Goal: Information Seeking & Learning: Learn about a topic

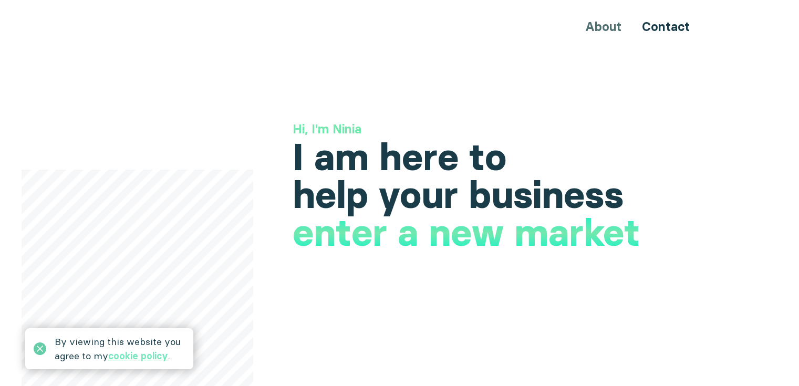
click at [42, 348] on icon at bounding box center [40, 349] width 13 height 13
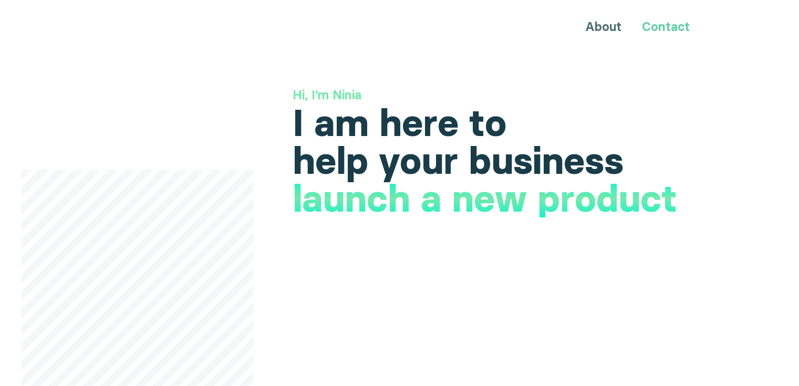
scroll to position [53, 0]
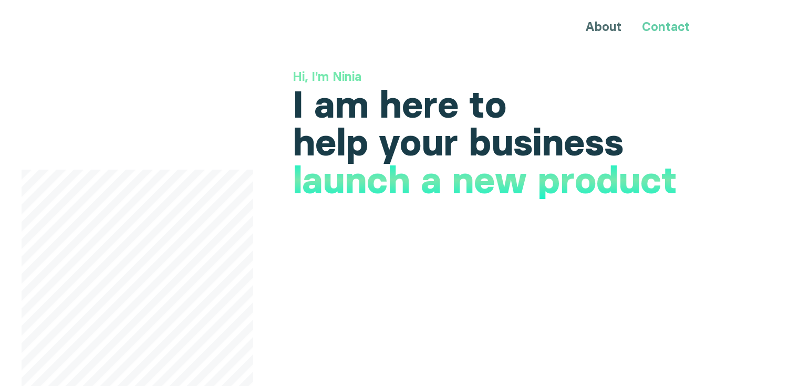
click at [675, 31] on link "Contact" at bounding box center [666, 26] width 48 height 15
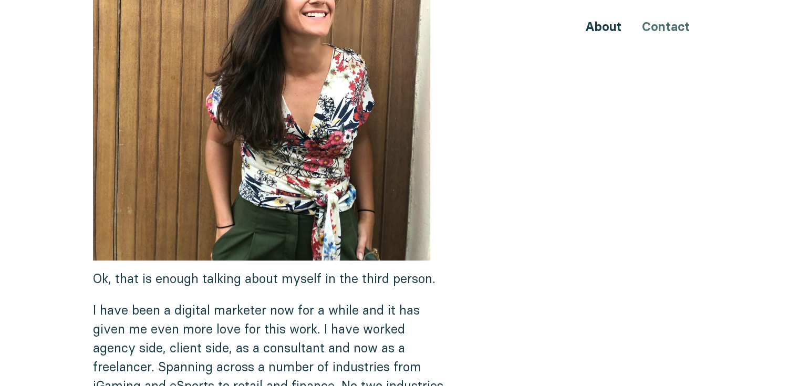
scroll to position [525, 0]
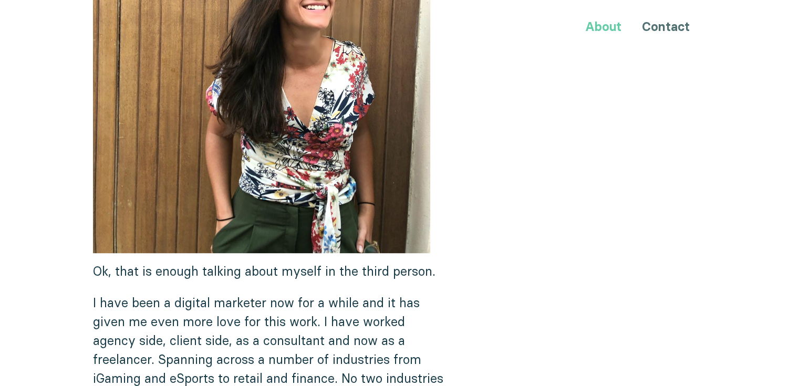
click at [606, 28] on link "About" at bounding box center [603, 26] width 36 height 15
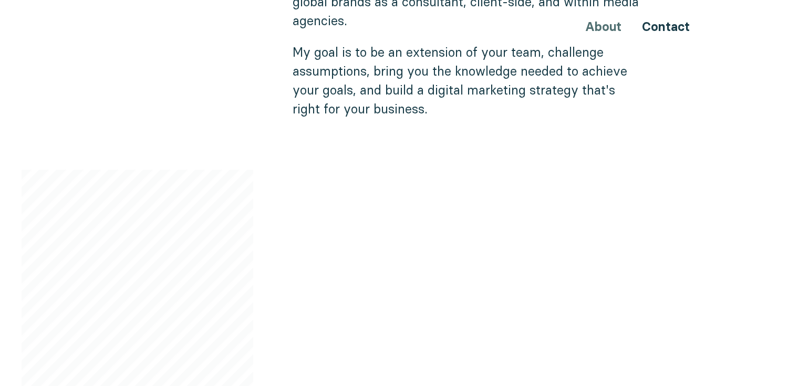
scroll to position [788, 0]
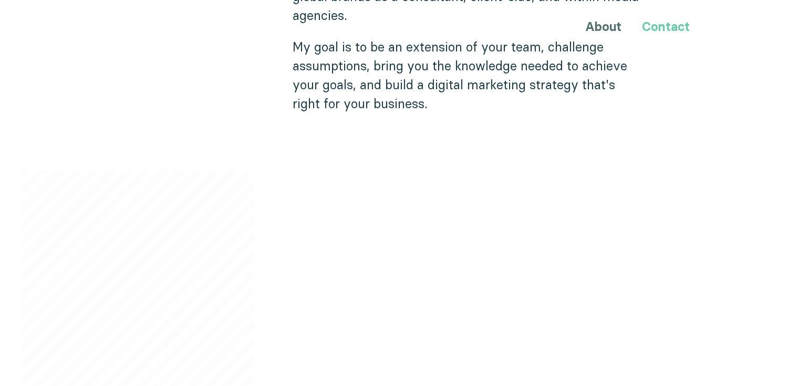
click at [652, 27] on link "Contact" at bounding box center [666, 26] width 48 height 15
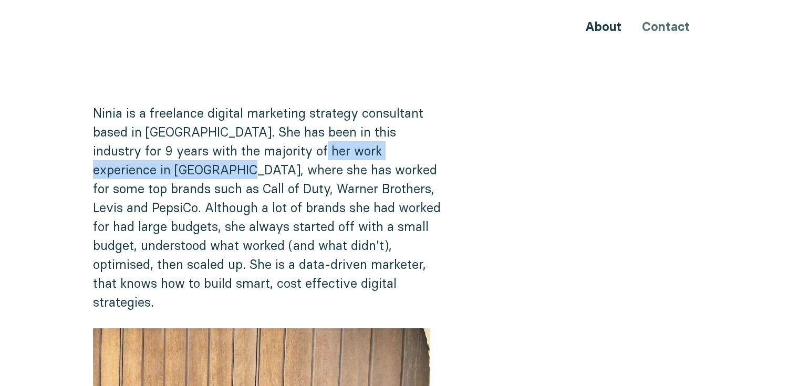
drag, startPoint x: 190, startPoint y: 169, endPoint x: 280, endPoint y: 159, distance: 90.3
click at [280, 159] on p "Ninia is a freelance digital marketing strategy consultant based in [GEOGRAPHIC…" at bounding box center [269, 208] width 353 height 208
click at [315, 151] on p "Ninia is a freelance digital marketing strategy consultant based in [GEOGRAPHIC…" at bounding box center [269, 208] width 353 height 208
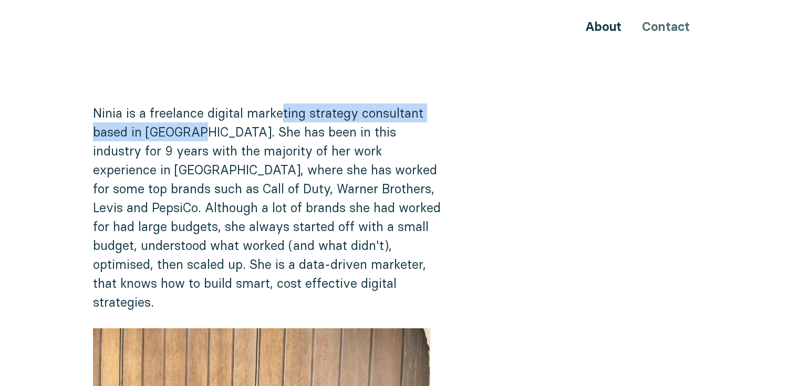
drag, startPoint x: 193, startPoint y: 125, endPoint x: 283, endPoint y: 120, distance: 90.0
click at [283, 120] on p "Ninia is a freelance digital marketing strategy consultant based in Malta. She …" at bounding box center [269, 208] width 353 height 208
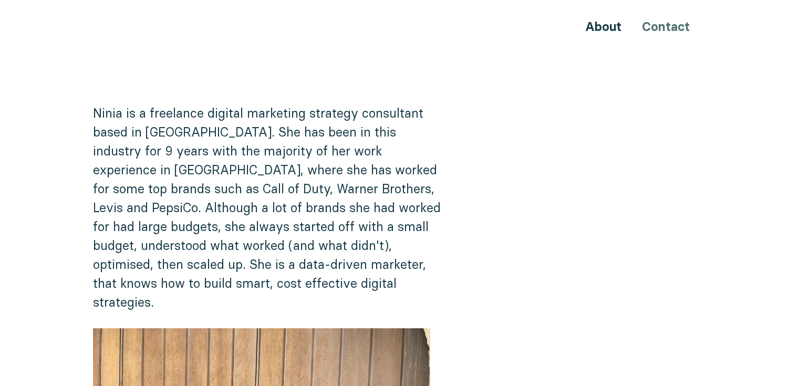
click at [335, 137] on p "Ninia is a freelance digital marketing strategy consultant based in Malta. She …" at bounding box center [269, 208] width 353 height 208
drag, startPoint x: 94, startPoint y: 111, endPoint x: 149, endPoint y: 105, distance: 56.0
click at [149, 105] on p "Ninia is a freelance digital marketing strategy consultant based in Malta. She …" at bounding box center [269, 208] width 353 height 208
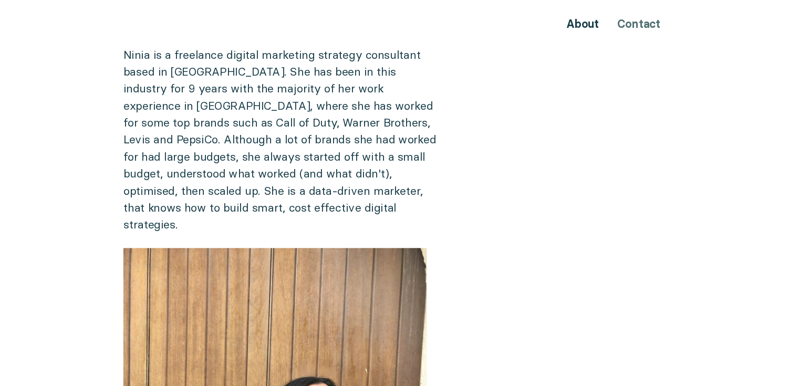
scroll to position [53, 0]
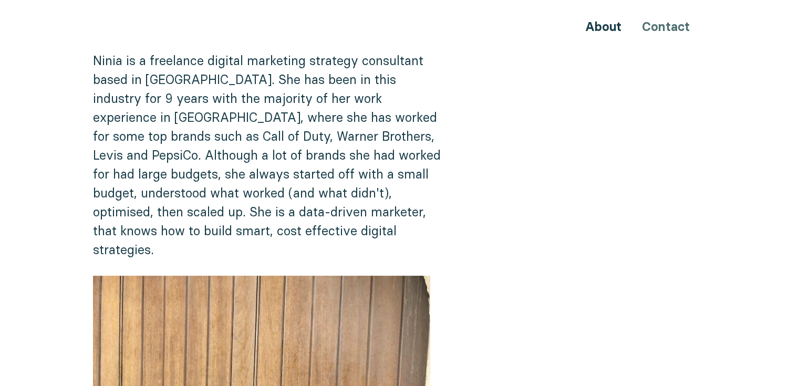
drag, startPoint x: 758, startPoint y: 18, endPoint x: 773, endPoint y: 12, distance: 16.5
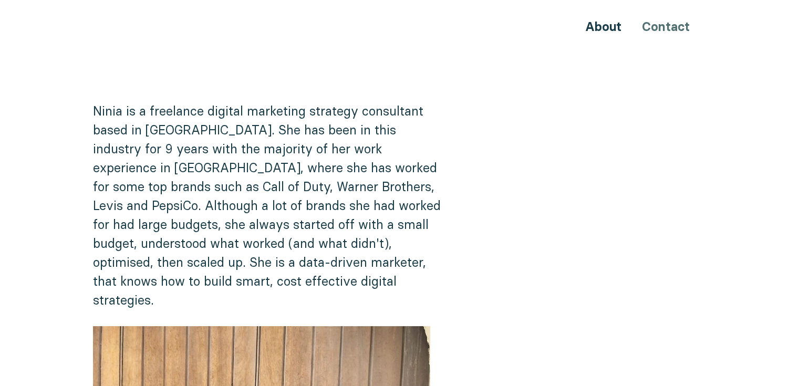
scroll to position [0, 0]
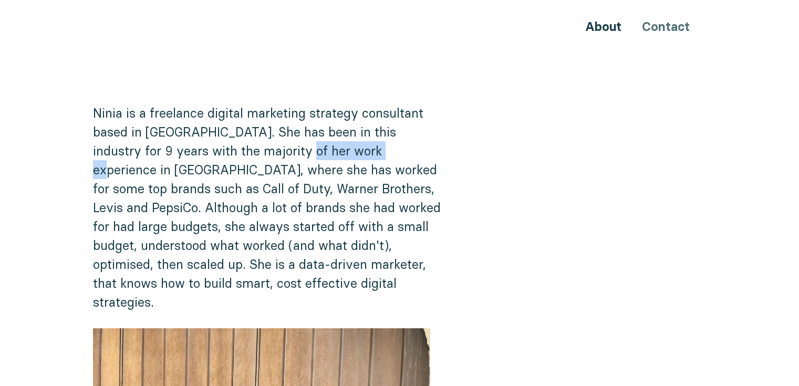
drag, startPoint x: 351, startPoint y: 157, endPoint x: 267, endPoint y: 157, distance: 83.5
click at [267, 157] on p "Ninia is a freelance digital marketing strategy consultant based in Malta. She …" at bounding box center [269, 208] width 353 height 208
click at [284, 173] on p "Ninia is a freelance digital marketing strategy consultant based in Malta. She …" at bounding box center [269, 208] width 353 height 208
drag, startPoint x: 334, startPoint y: 168, endPoint x: 294, endPoint y: 170, distance: 40.0
click at [294, 170] on p "Ninia is a freelance digital marketing strategy consultant based in Malta. She …" at bounding box center [269, 208] width 353 height 208
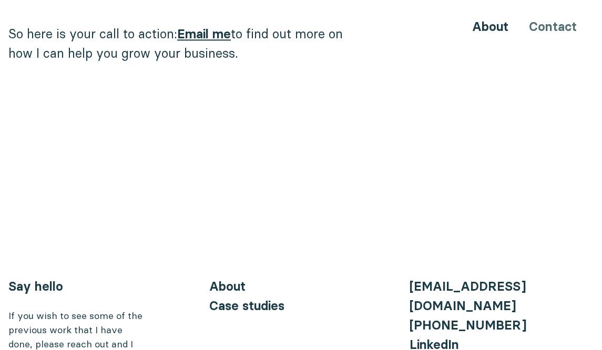
scroll to position [1136, 0]
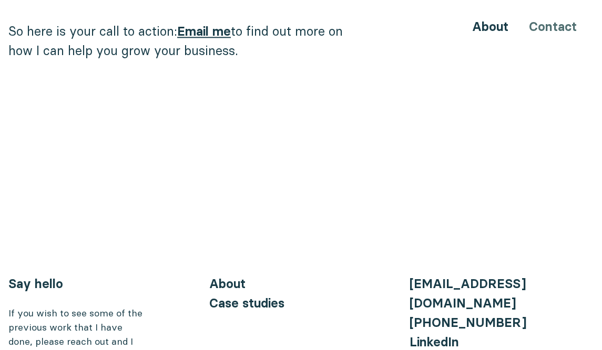
drag, startPoint x: 583, startPoint y: 14, endPoint x: 604, endPoint y: 6, distance: 22.9
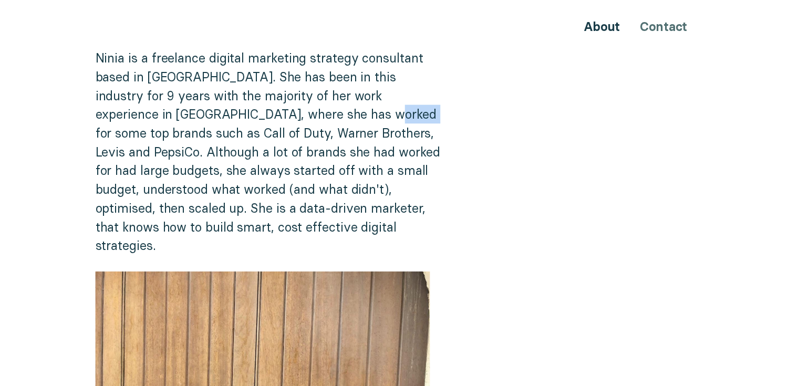
scroll to position [0, 0]
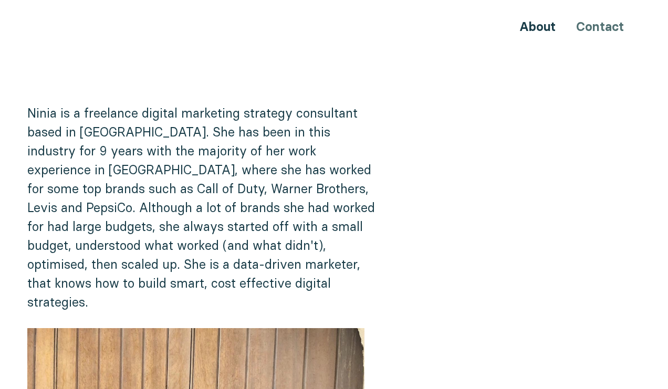
drag, startPoint x: 238, startPoint y: 122, endPoint x: 191, endPoint y: 125, distance: 47.3
click at [191, 125] on p "Ninia is a freelance digital marketing strategy consultant based in Malta. She …" at bounding box center [203, 208] width 353 height 208
click at [267, 133] on p "Ninia is a freelance digital marketing strategy consultant based in Malta. She …" at bounding box center [203, 208] width 353 height 208
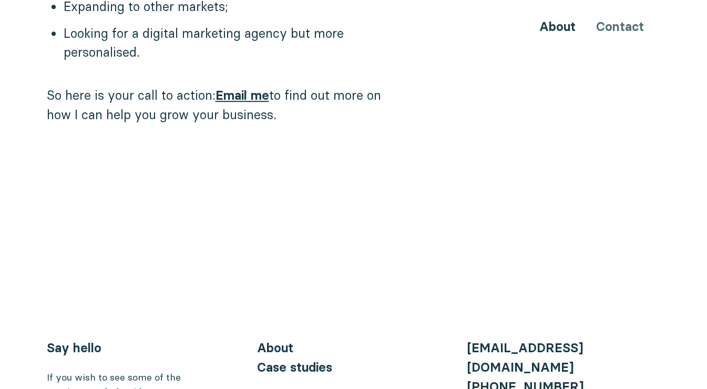
scroll to position [1167, 0]
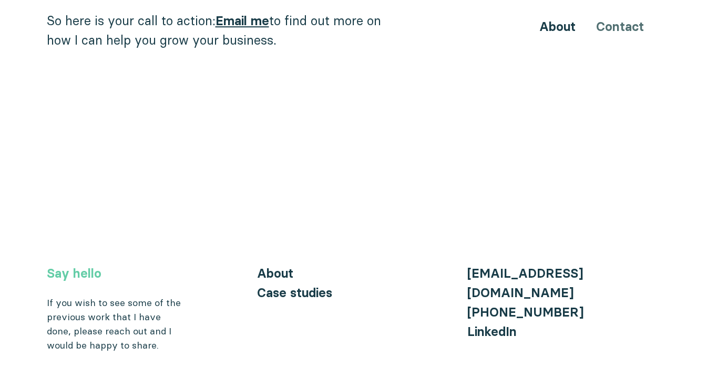
click at [69, 266] on link "Say hello" at bounding box center [74, 273] width 55 height 15
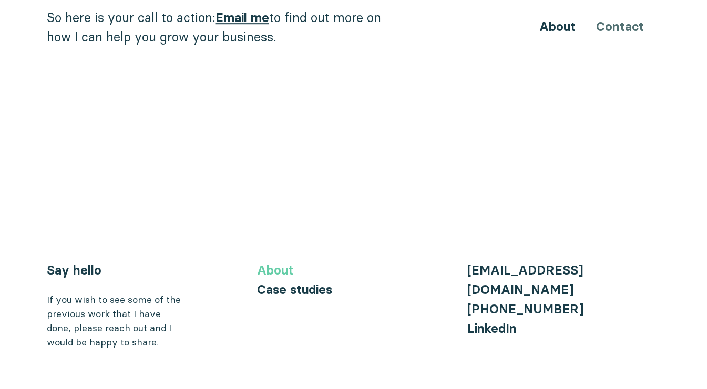
click at [270, 263] on link "About" at bounding box center [275, 270] width 36 height 15
click at [69, 293] on div "If you wish to see some of the previous work that I have done, please reach out…" at bounding box center [115, 321] width 137 height 57
drag, startPoint x: 428, startPoint y: 264, endPoint x: 421, endPoint y: 262, distance: 7.8
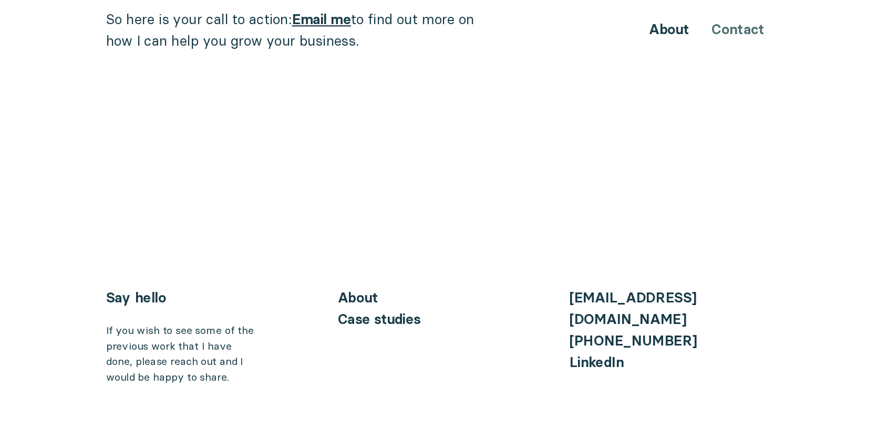
scroll to position [1131, 0]
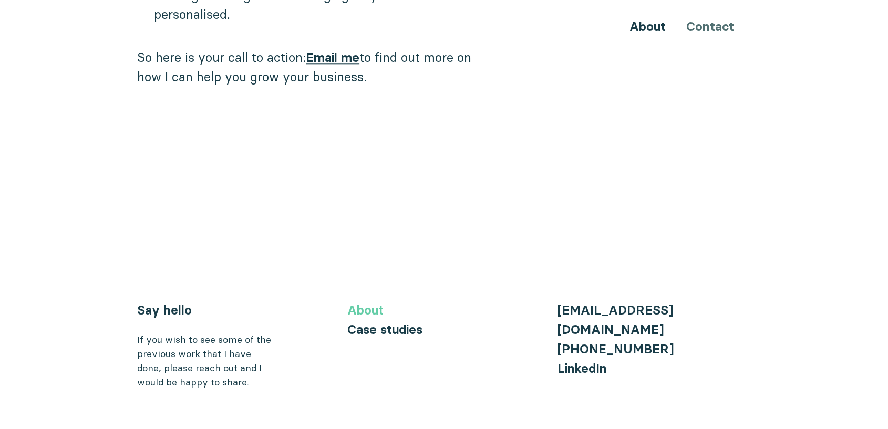
click at [374, 303] on link "About" at bounding box center [365, 310] width 36 height 15
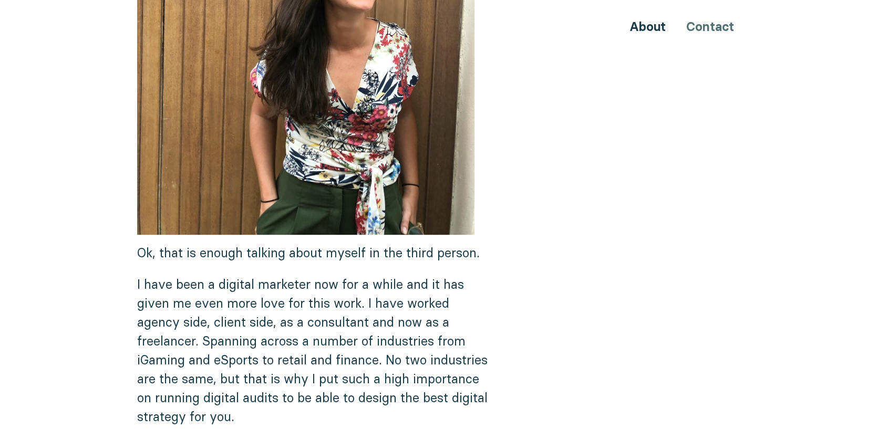
scroll to position [489, 0]
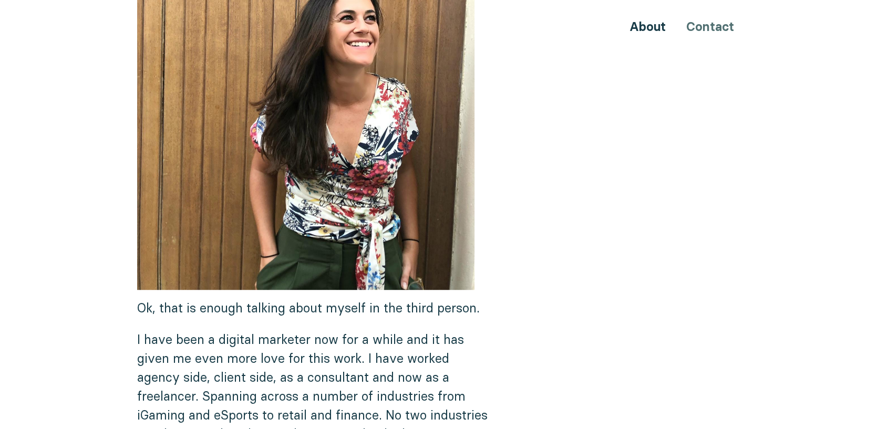
click at [700, 29] on div "About Contact" at bounding box center [444, 26] width 630 height 19
click at [710, 24] on div "About Contact" at bounding box center [444, 26] width 630 height 19
click at [709, 23] on div "About Contact" at bounding box center [444, 26] width 630 height 19
click at [719, 21] on div "About Contact" at bounding box center [444, 26] width 630 height 19
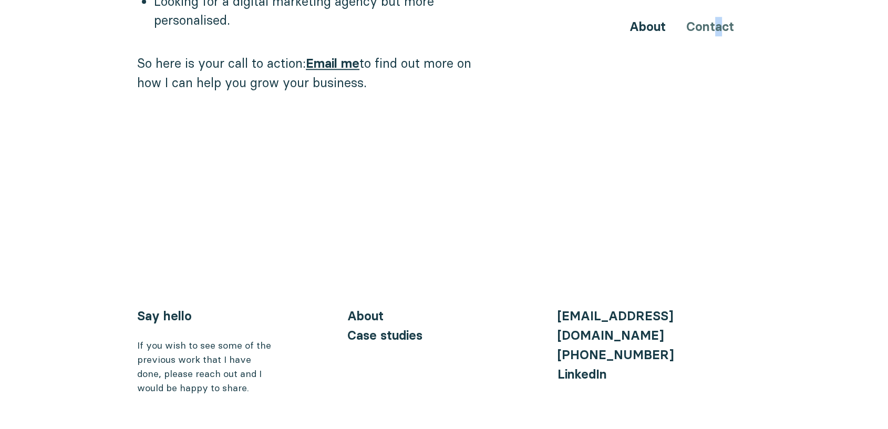
scroll to position [1131, 0]
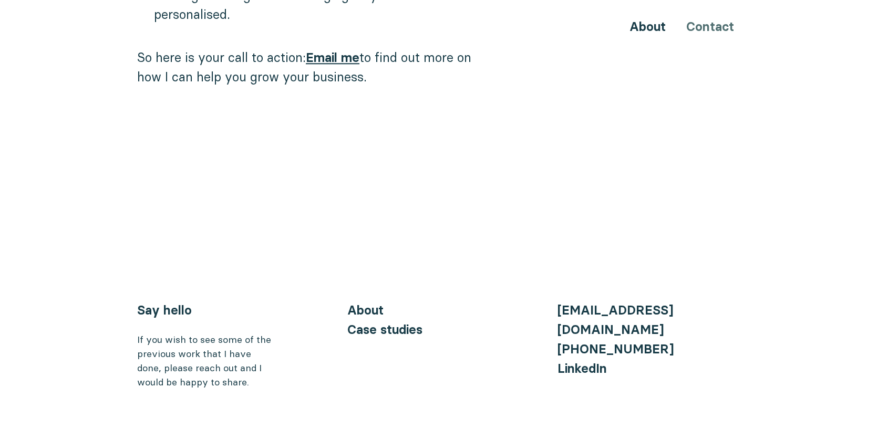
drag, startPoint x: 677, startPoint y: 33, endPoint x: 686, endPoint y: 12, distance: 22.8
click at [677, 33] on div "About Contact" at bounding box center [444, 26] width 630 height 19
click at [647, 26] on link "About" at bounding box center [647, 26] width 36 height 15
drag, startPoint x: 220, startPoint y: 314, endPoint x: 171, endPoint y: 313, distance: 48.4
click at [171, 333] on div "If you wish to see some of the previous work that I have done, please reach out…" at bounding box center [205, 361] width 137 height 57
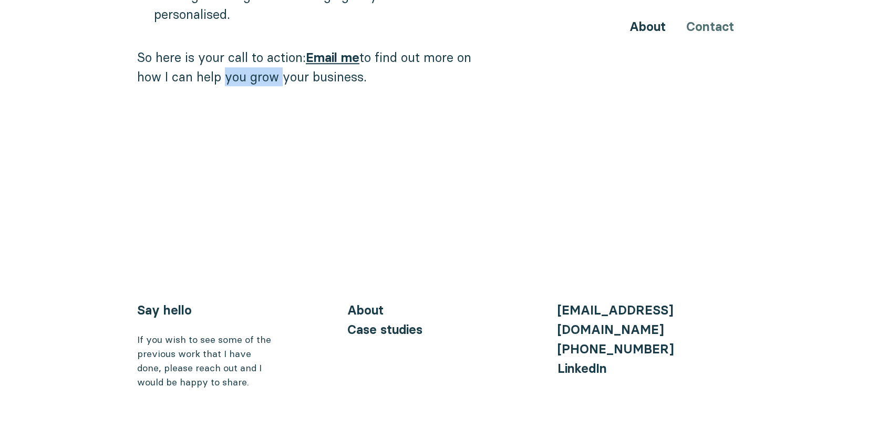
drag, startPoint x: 252, startPoint y: 55, endPoint x: 279, endPoint y: 52, distance: 27.5
click at [279, 52] on p "So here is your call to action: Email me to find out more on how I can help you…" at bounding box center [313, 67] width 353 height 38
click at [643, 27] on link "About" at bounding box center [647, 26] width 36 height 15
click at [395, 322] on link "Case studies" at bounding box center [384, 329] width 75 height 15
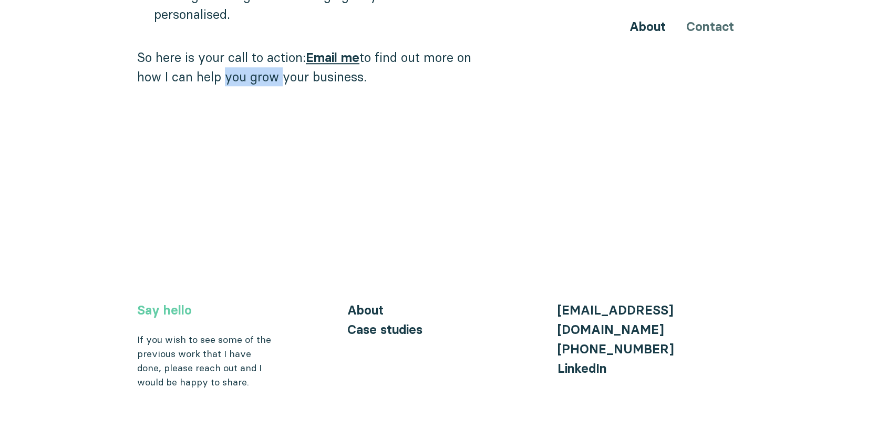
click at [179, 303] on link "Say hello" at bounding box center [164, 310] width 55 height 15
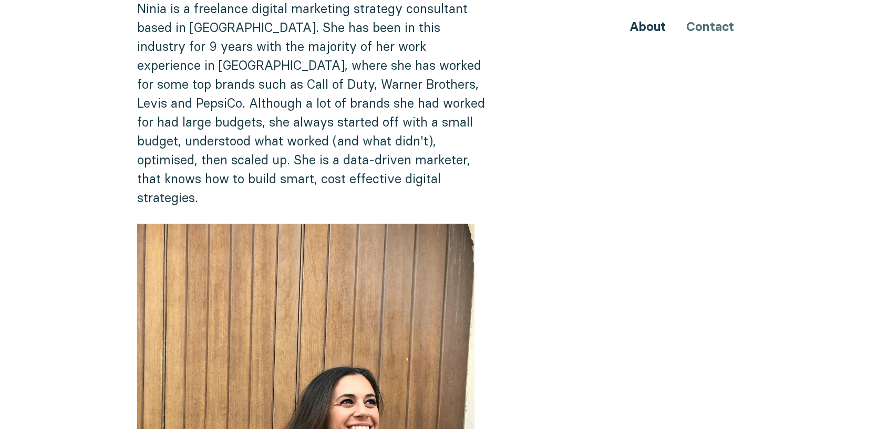
scroll to position [0, 0]
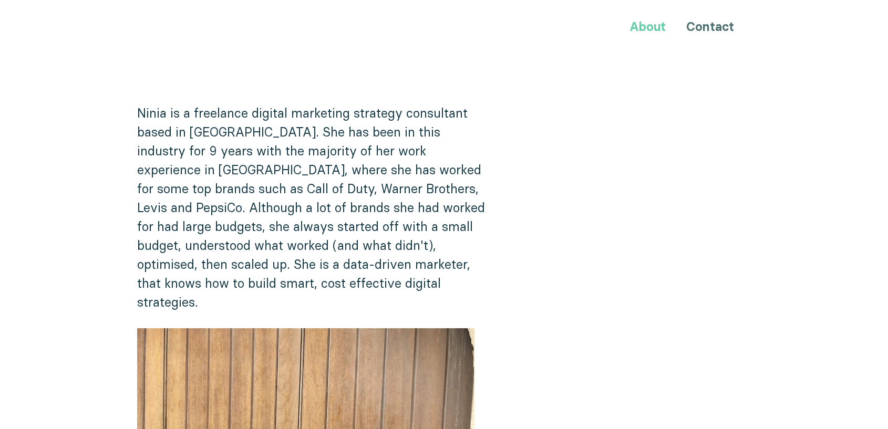
click at [645, 20] on link "About" at bounding box center [647, 26] width 36 height 15
click at [641, 25] on link "About" at bounding box center [647, 26] width 36 height 15
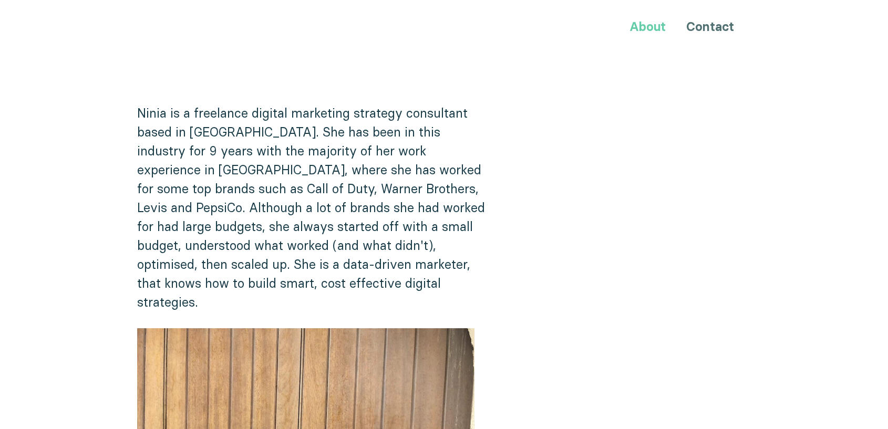
click at [650, 28] on link "About" at bounding box center [647, 26] width 36 height 15
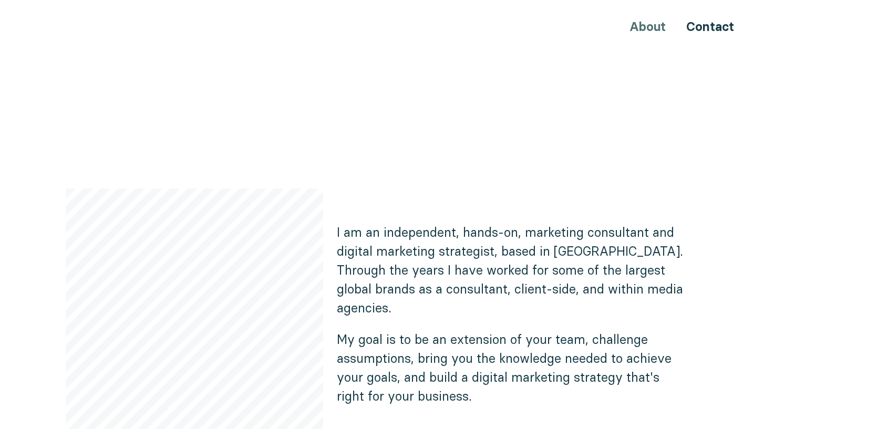
scroll to position [525, 0]
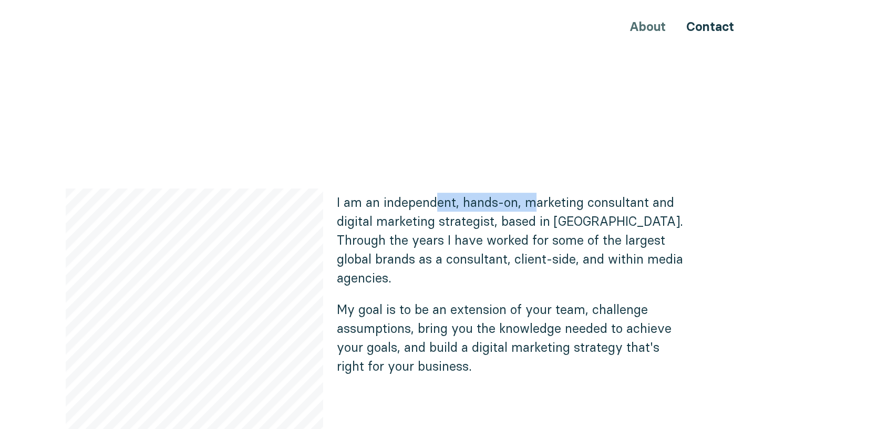
drag, startPoint x: 534, startPoint y: 203, endPoint x: 441, endPoint y: 188, distance: 93.6
click at [441, 188] on div "Hi, I'm Ninia I am here to help your business increase your international prese…" at bounding box center [444, 75] width 630 height 961
drag, startPoint x: 385, startPoint y: 196, endPoint x: 431, endPoint y: 201, distance: 46.0
click at [431, 201] on p "I am an independent, hands-on, marketing consultant and digital marketing strat…" at bounding box center [513, 240] width 353 height 95
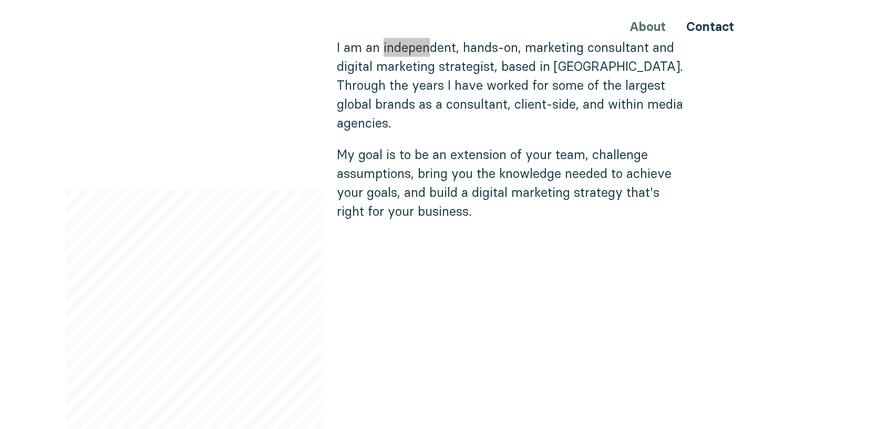
scroll to position [700, 0]
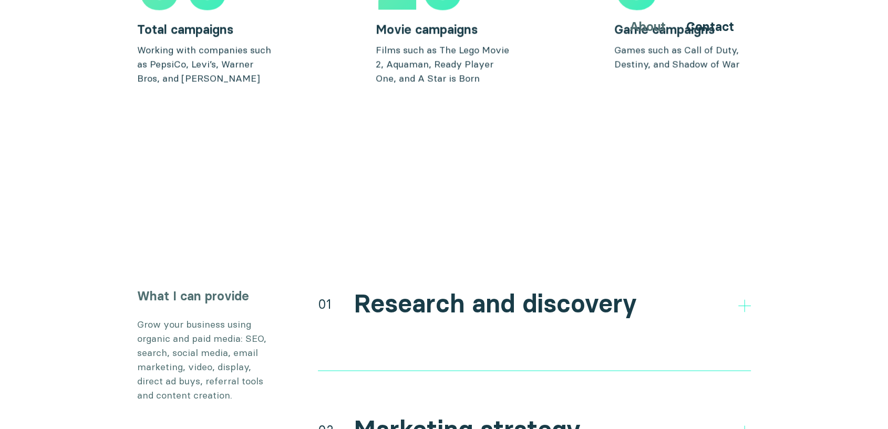
scroll to position [1810, 0]
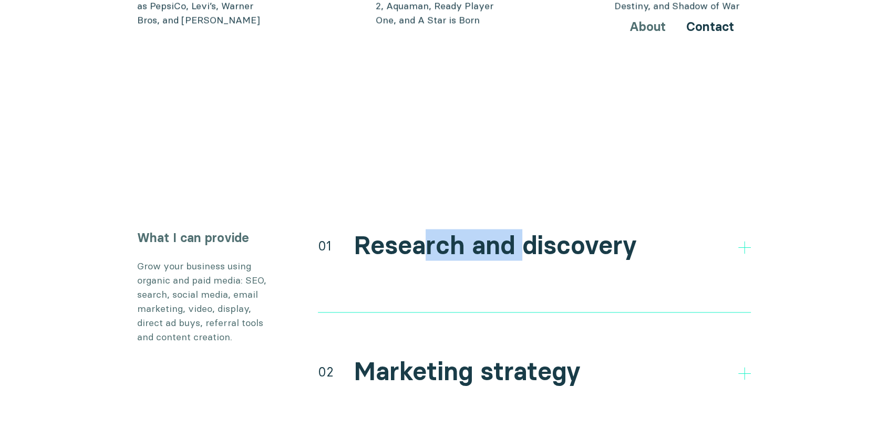
drag, startPoint x: 427, startPoint y: 225, endPoint x: 524, endPoint y: 228, distance: 96.7
click at [524, 230] on h2 "Research and discovery" at bounding box center [495, 245] width 283 height 30
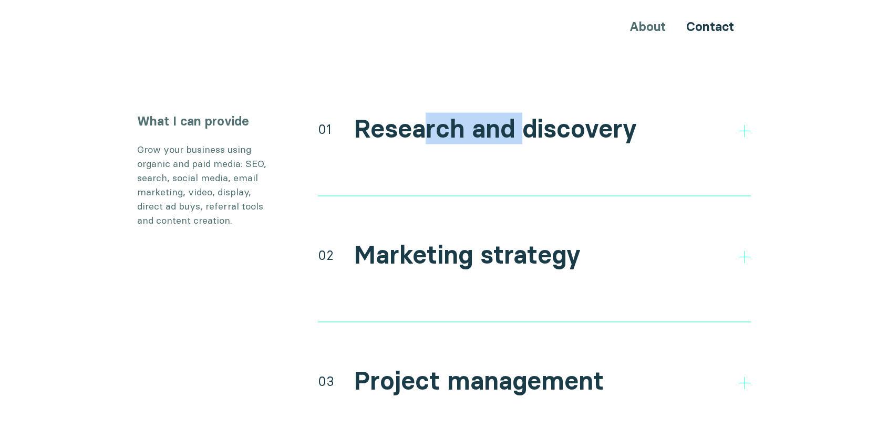
click at [743, 112] on div "01 Research and discovery" at bounding box center [534, 128] width 433 height 32
click at [823, 236] on section "What I can provide Grow your business using organic and paid media: SEO, search…" at bounding box center [444, 364] width 888 height 504
click at [747, 125] on icon at bounding box center [744, 131] width 13 height 13
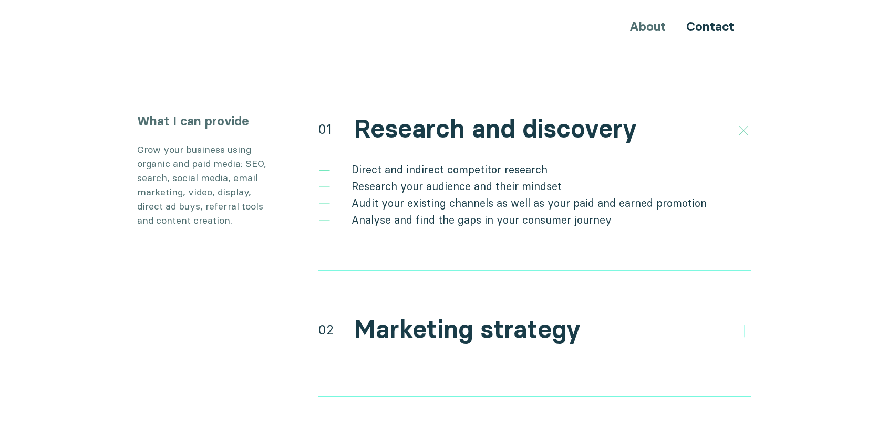
click at [747, 121] on icon at bounding box center [744, 130] width 18 height 18
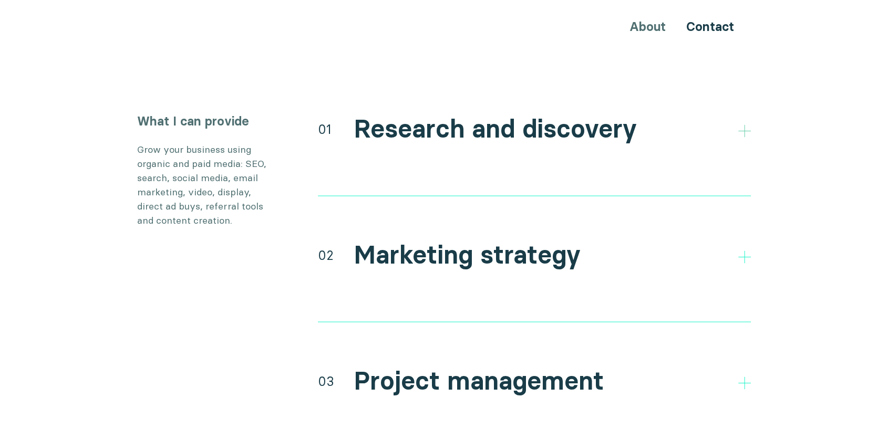
click at [746, 125] on polygon at bounding box center [744, 131] width 13 height 13
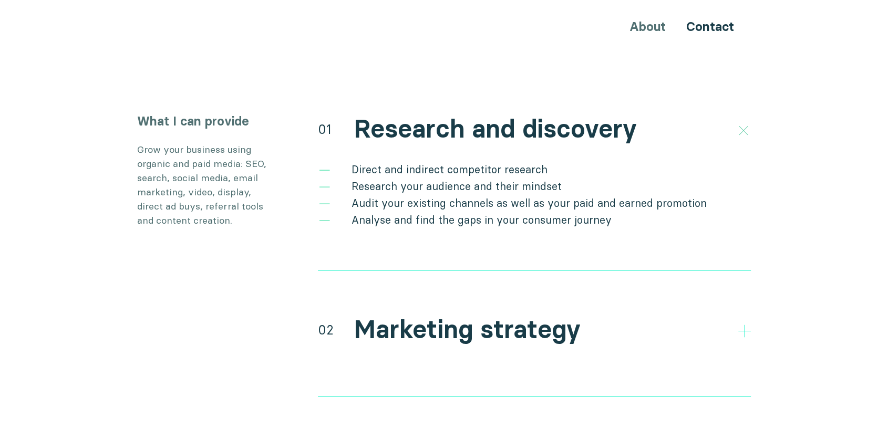
click at [744, 121] on icon at bounding box center [744, 130] width 18 height 18
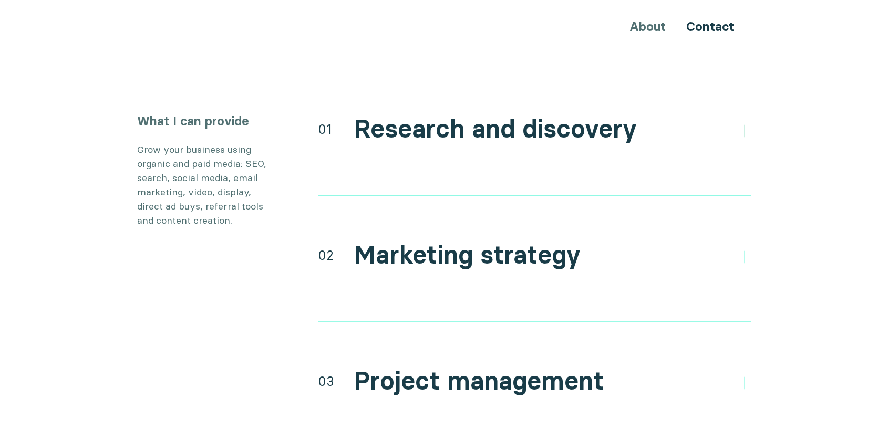
click at [745, 125] on icon at bounding box center [744, 131] width 13 height 13
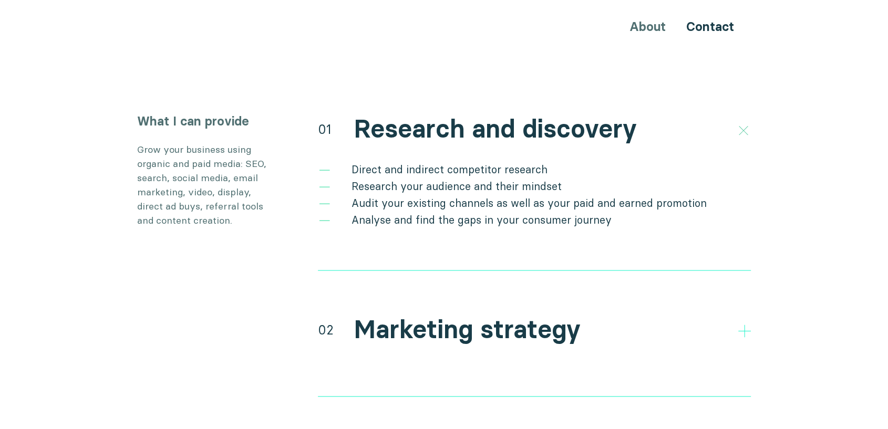
click at [745, 121] on icon at bounding box center [744, 130] width 18 height 18
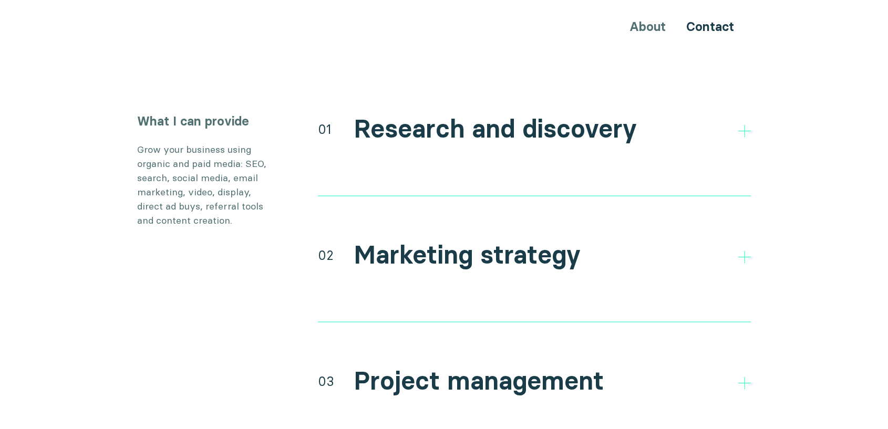
click at [753, 112] on div "What I can provide Grow your business using organic and paid media: SEO, search…" at bounding box center [444, 364] width 630 height 504
click at [748, 125] on icon at bounding box center [744, 131] width 13 height 13
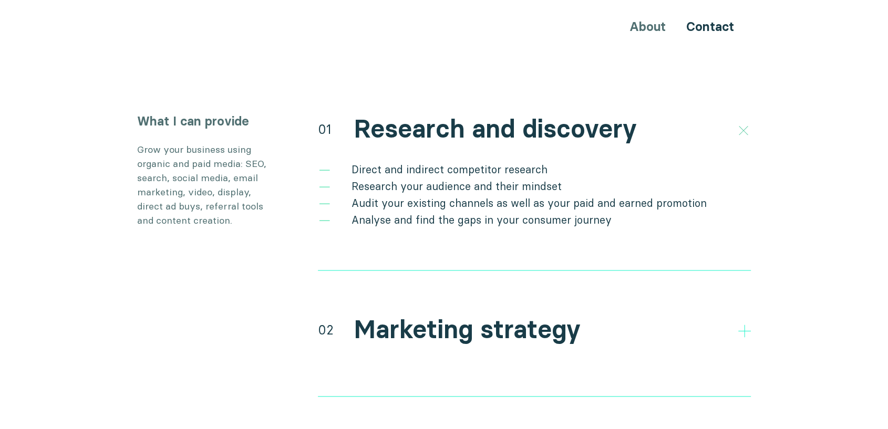
click at [748, 121] on icon at bounding box center [744, 130] width 18 height 18
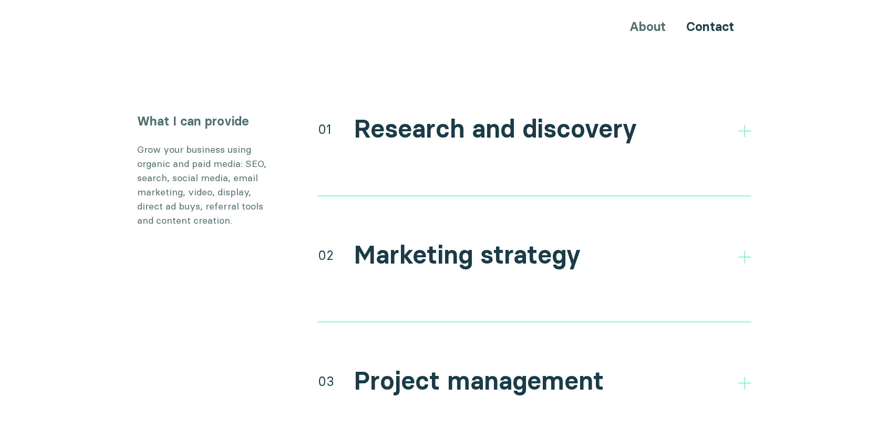
click at [753, 112] on div "What I can provide Grow your business using organic and paid media: SEO, search…" at bounding box center [444, 364] width 630 height 504
click at [745, 125] on icon at bounding box center [744, 131] width 13 height 13
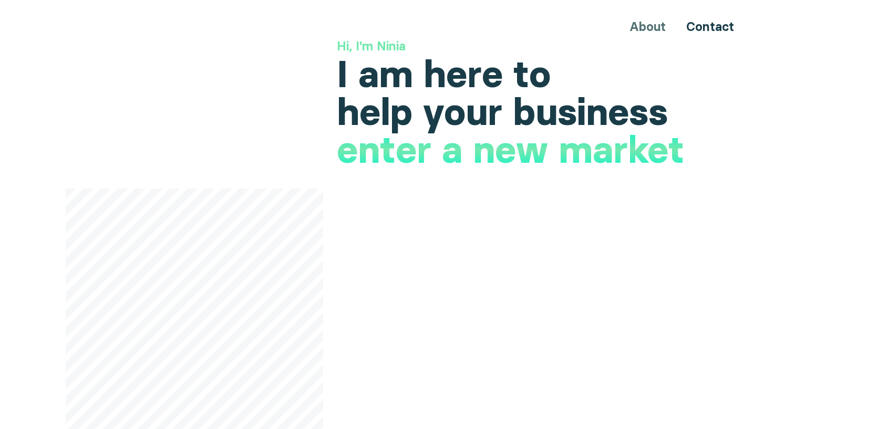
scroll to position [0, 0]
